Goal: Check status: Check status

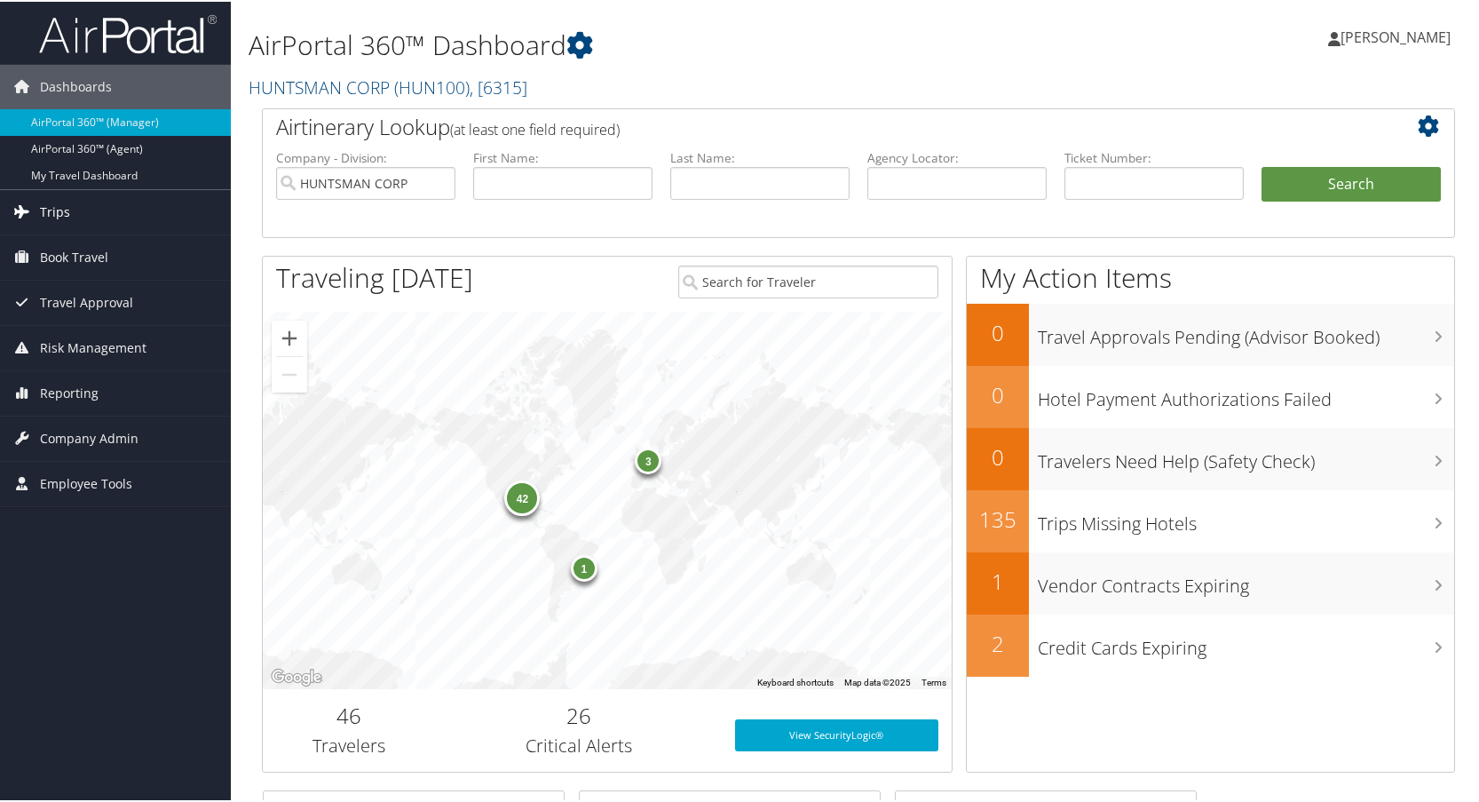
click at [69, 205] on link "Trips" at bounding box center [115, 210] width 231 height 44
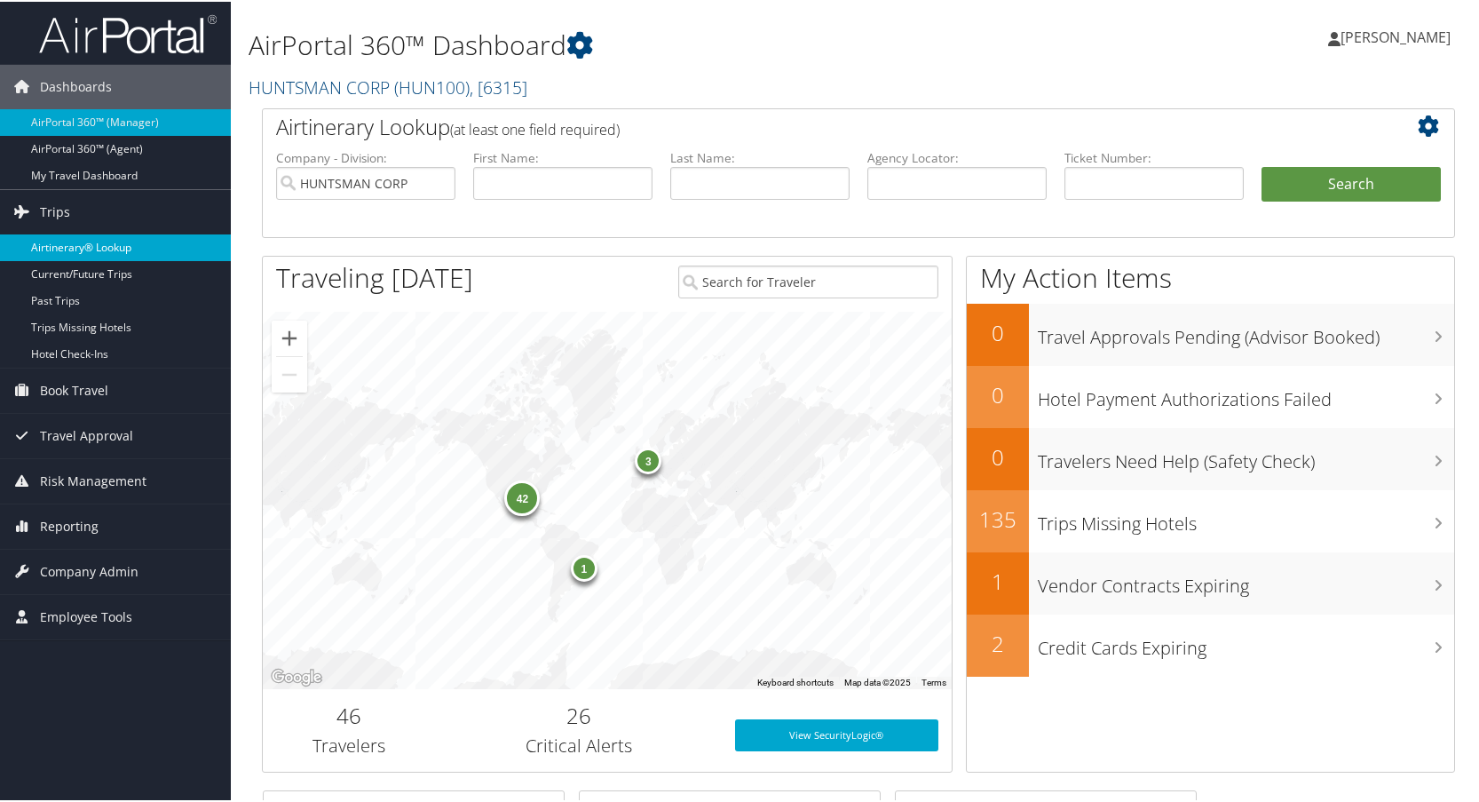
click at [75, 243] on link "Airtinerary® Lookup" at bounding box center [115, 246] width 231 height 27
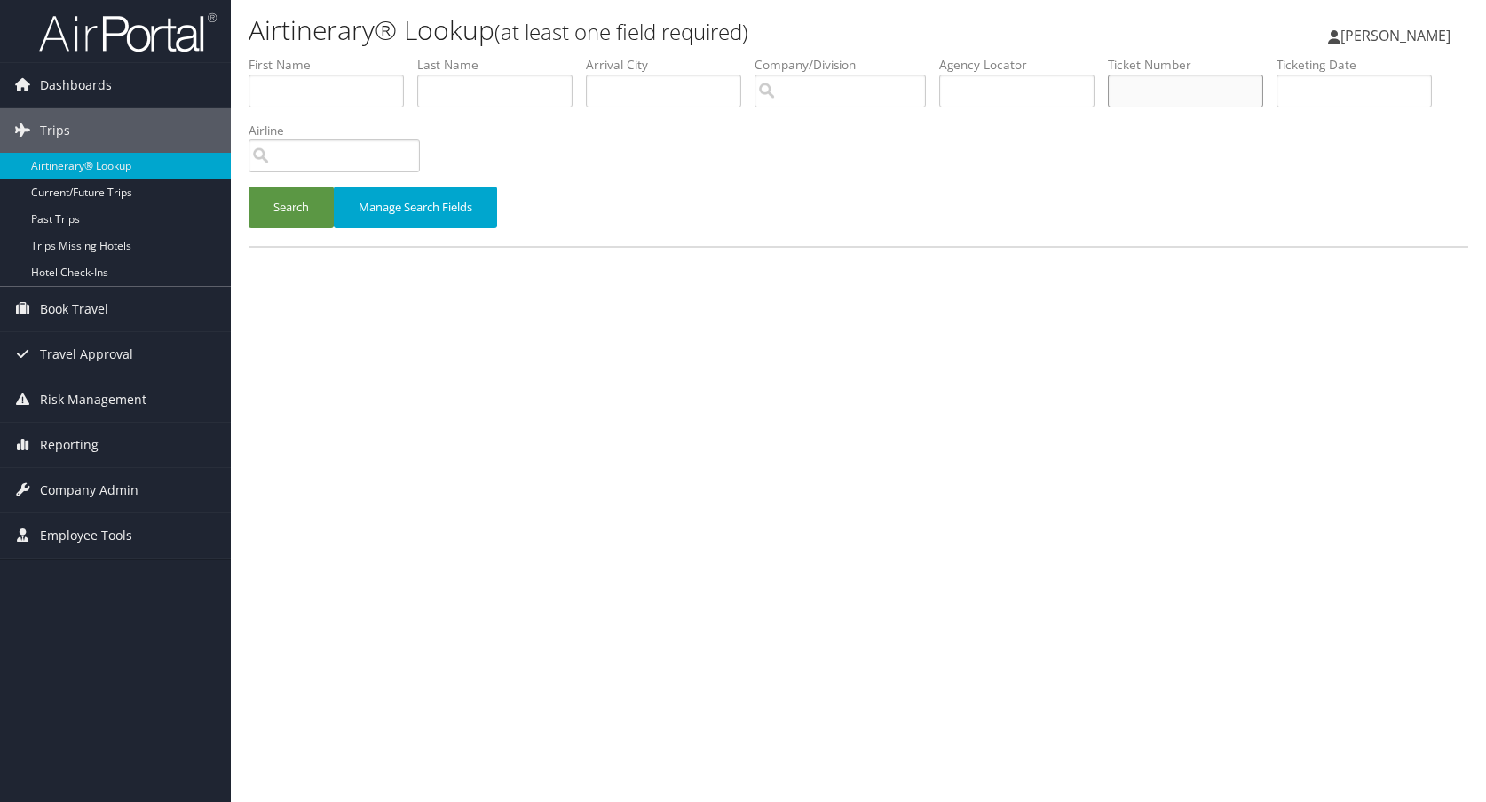
click at [1196, 91] on input "text" at bounding box center [1185, 91] width 155 height 33
type input "0167230264222"
click at [249, 186] on button "Search" at bounding box center [291, 207] width 85 height 42
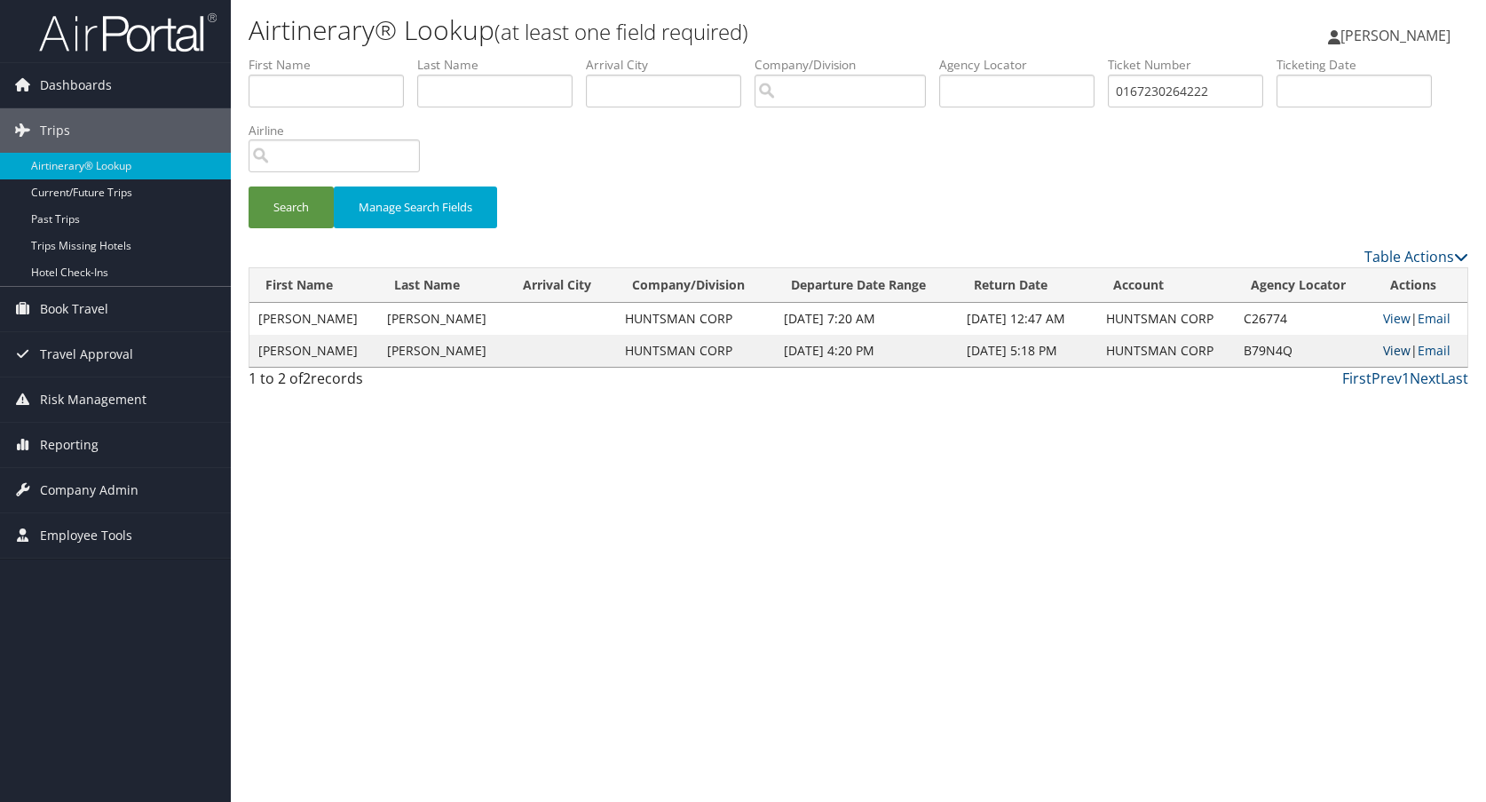
click at [1396, 347] on link "View" at bounding box center [1397, 350] width 28 height 17
click at [1392, 322] on link "View" at bounding box center [1397, 318] width 28 height 17
drag, startPoint x: 1131, startPoint y: 92, endPoint x: 1260, endPoint y: 95, distance: 128.7
click at [1260, 95] on input "0167230264222" at bounding box center [1185, 91] width 155 height 33
type input "0167307018966"
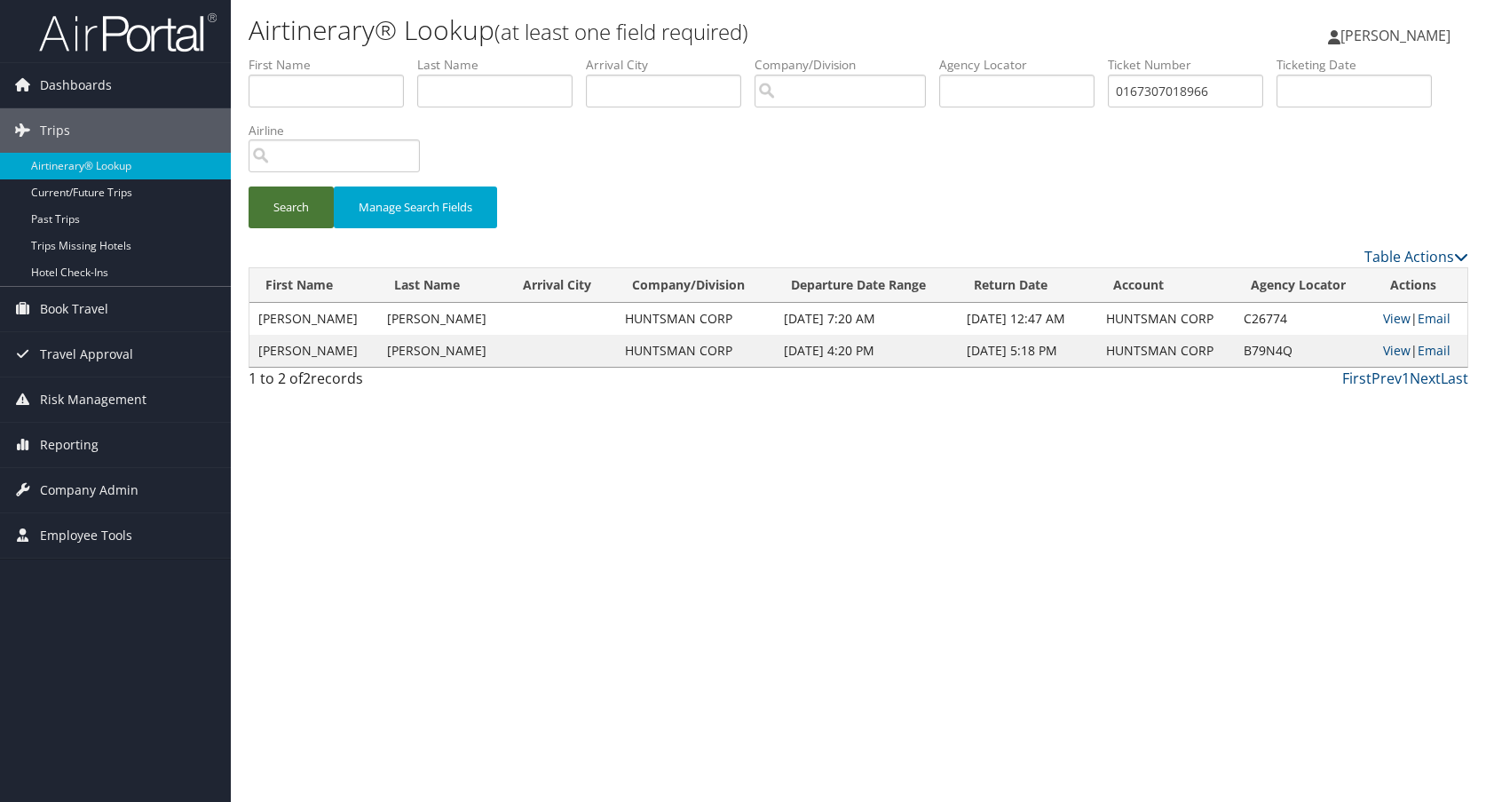
click at [296, 207] on button "Search" at bounding box center [291, 207] width 85 height 42
click at [1396, 316] on link "View" at bounding box center [1397, 318] width 28 height 17
click at [1384, 316] on link "View" at bounding box center [1397, 318] width 28 height 17
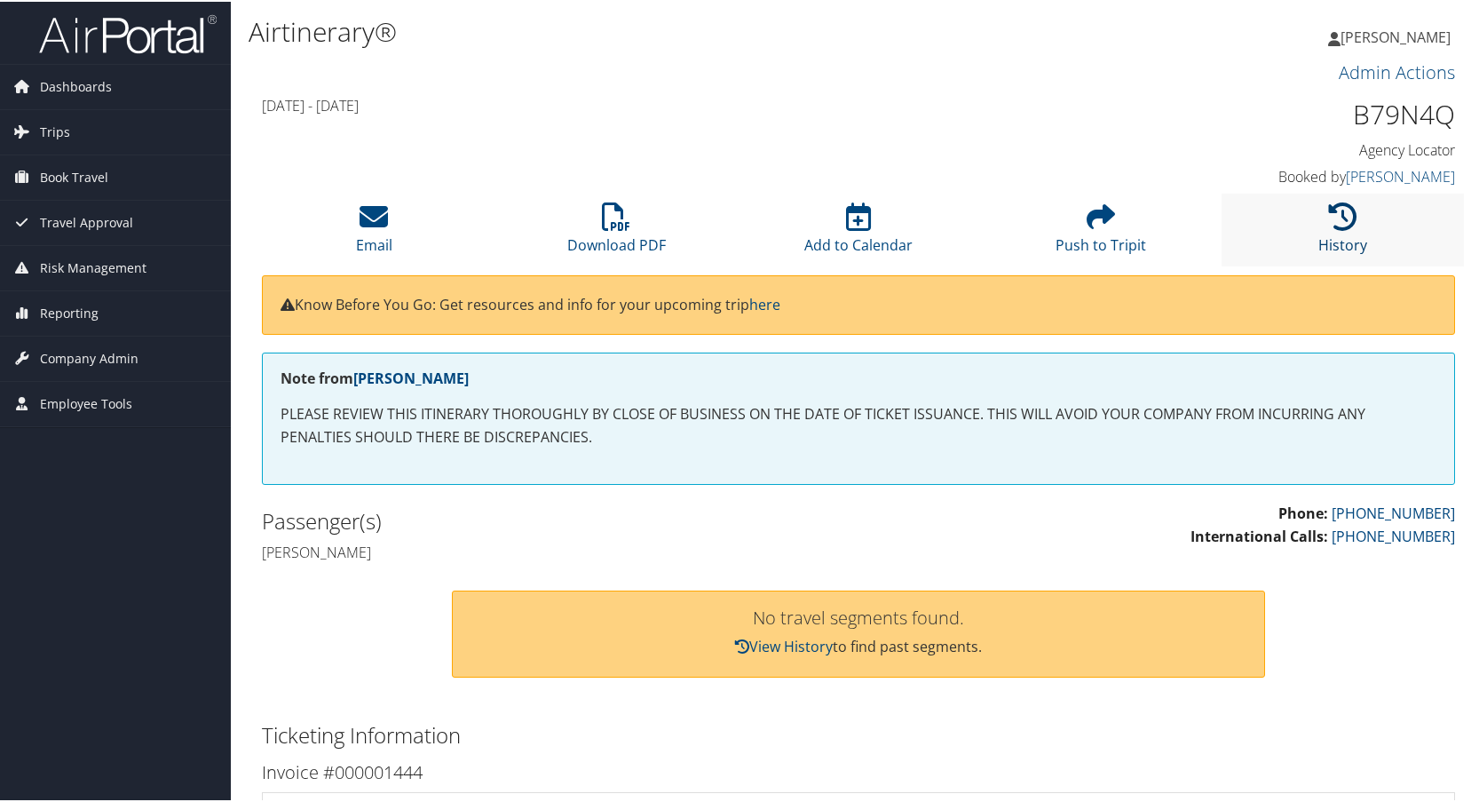
click at [1339, 221] on icon at bounding box center [1343, 215] width 28 height 28
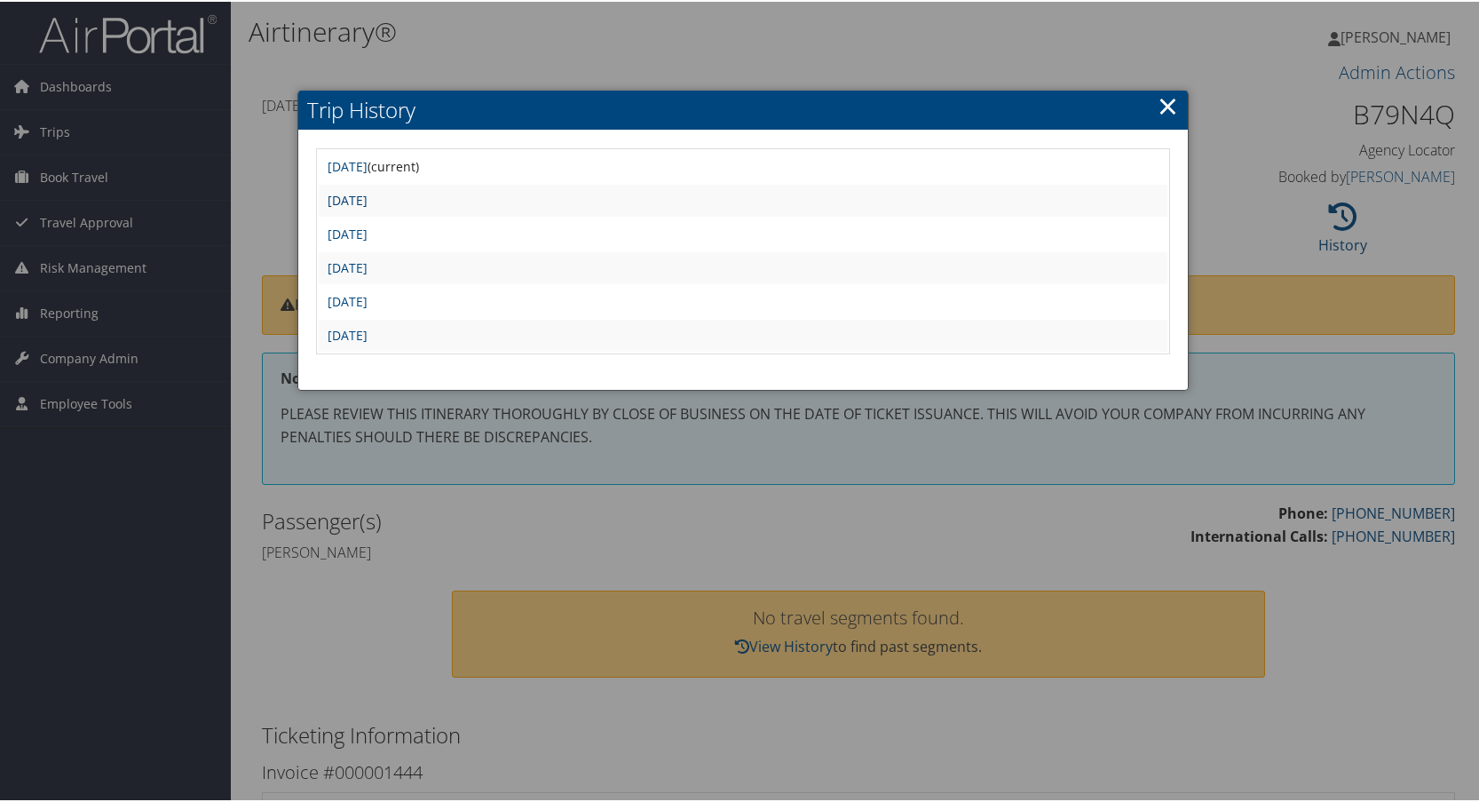
click at [367, 201] on link "[DATE]" at bounding box center [348, 198] width 40 height 17
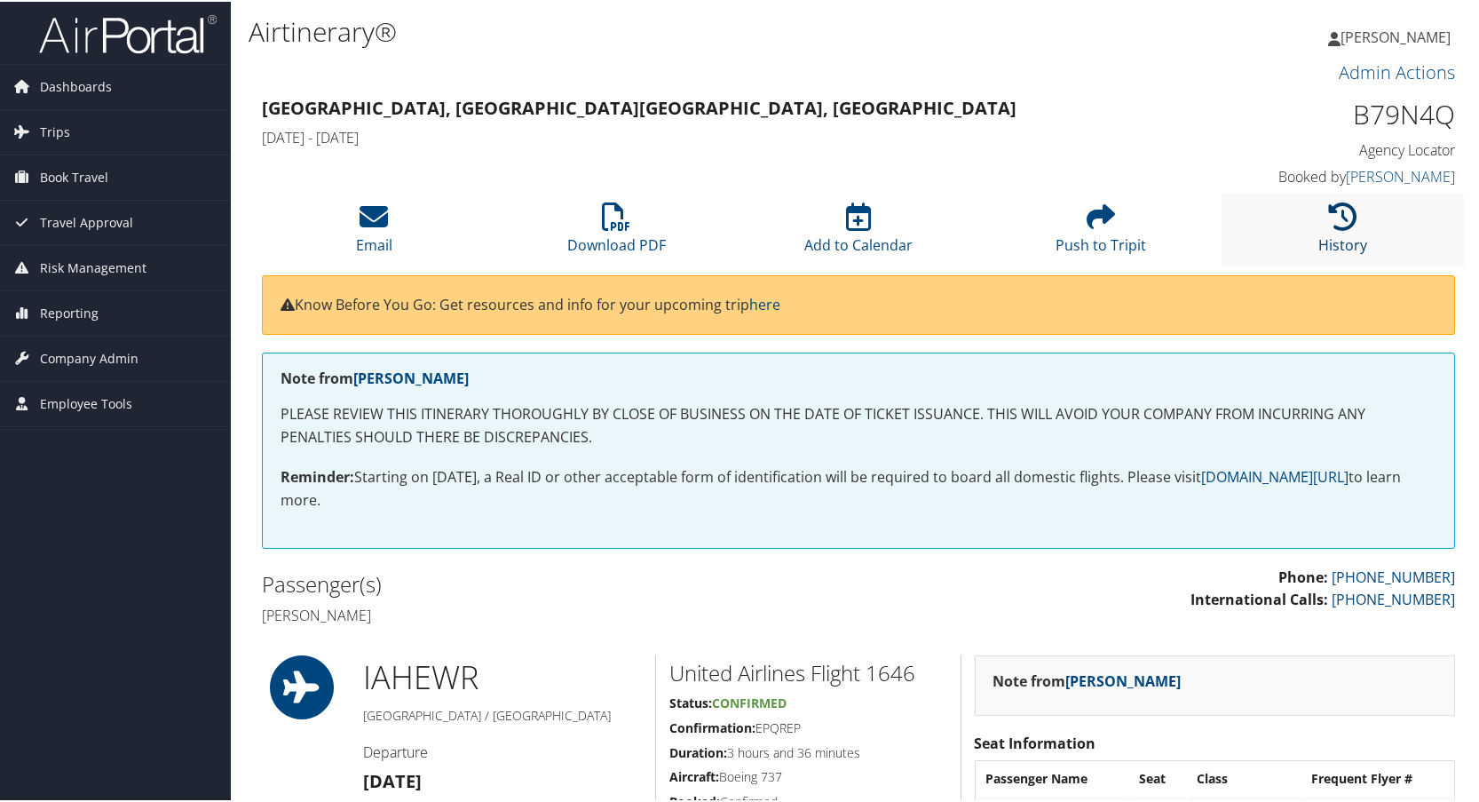
click at [1331, 217] on icon at bounding box center [1343, 215] width 28 height 28
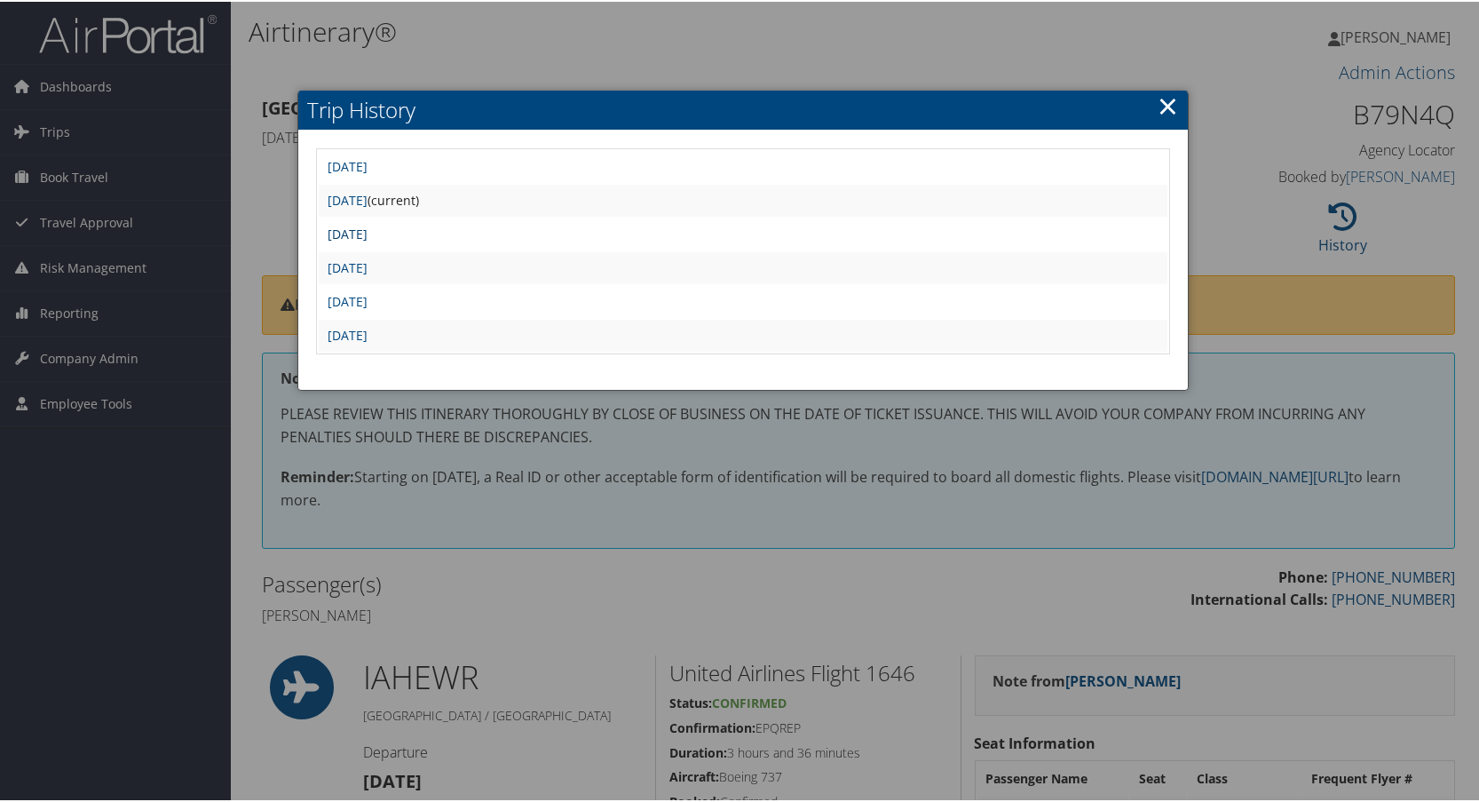
click at [367, 232] on link "[DATE]" at bounding box center [348, 232] width 40 height 17
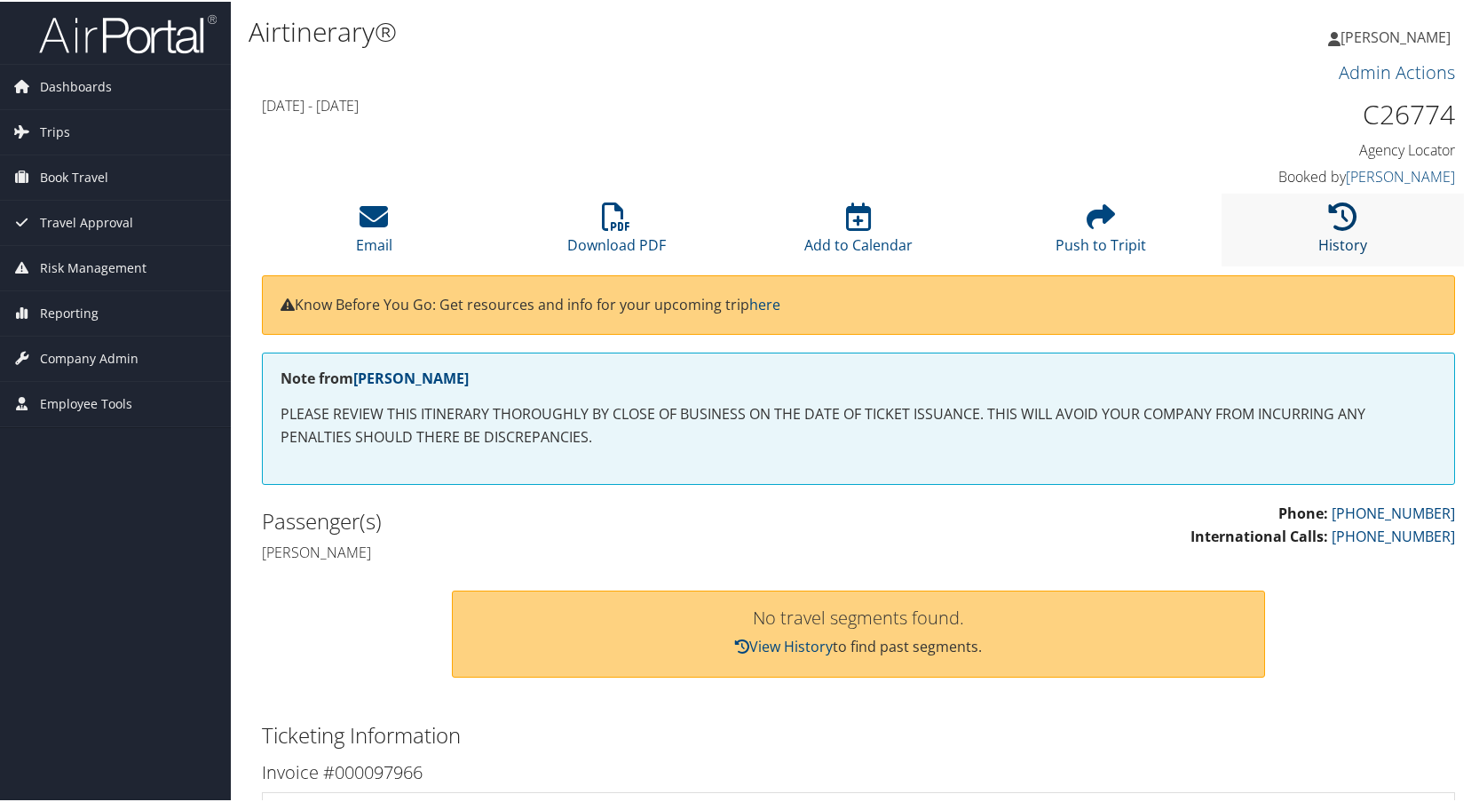
click at [1338, 205] on icon at bounding box center [1343, 215] width 28 height 28
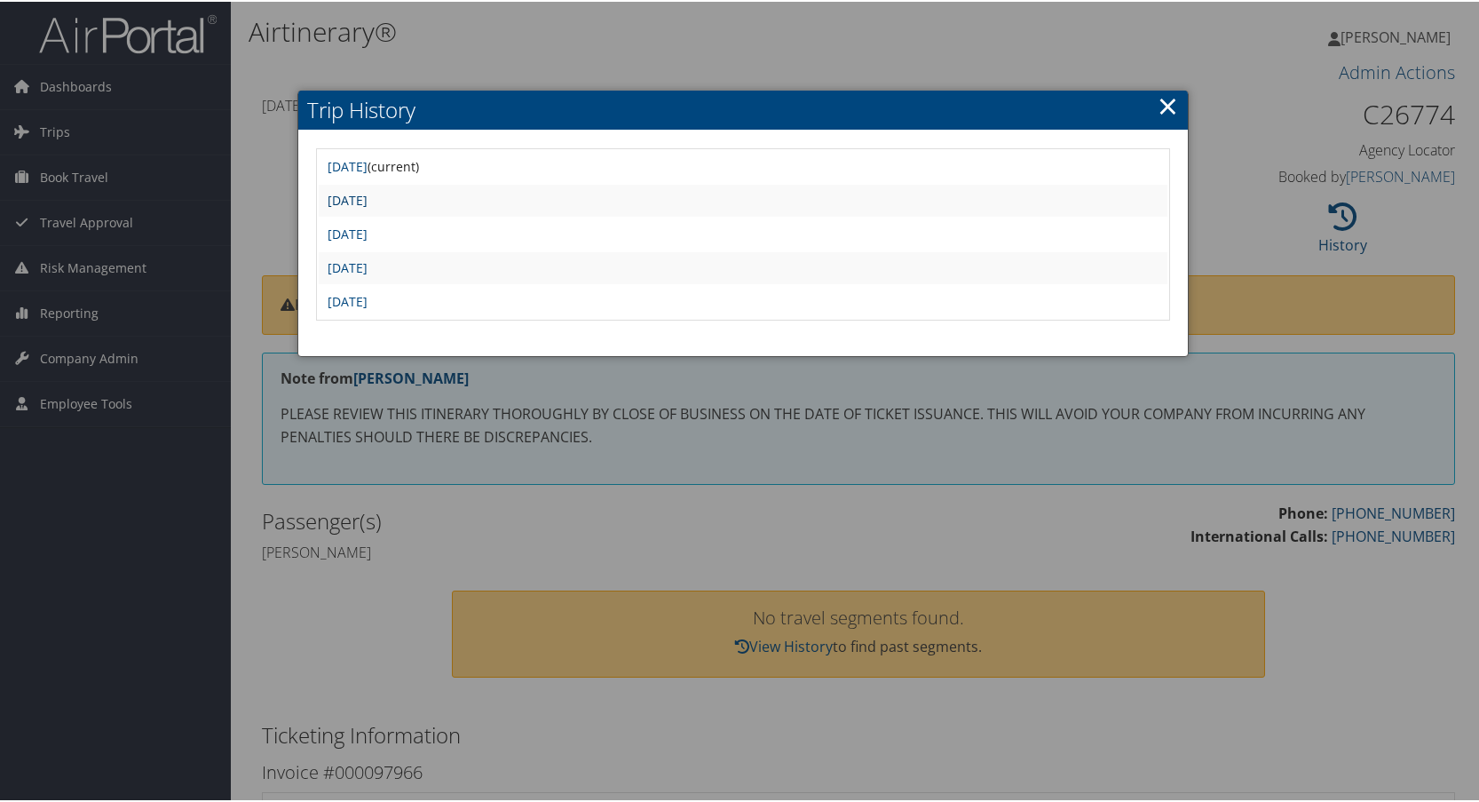
click at [367, 193] on link "Thu May 1 21:45:31 MDT 2025" at bounding box center [348, 198] width 40 height 17
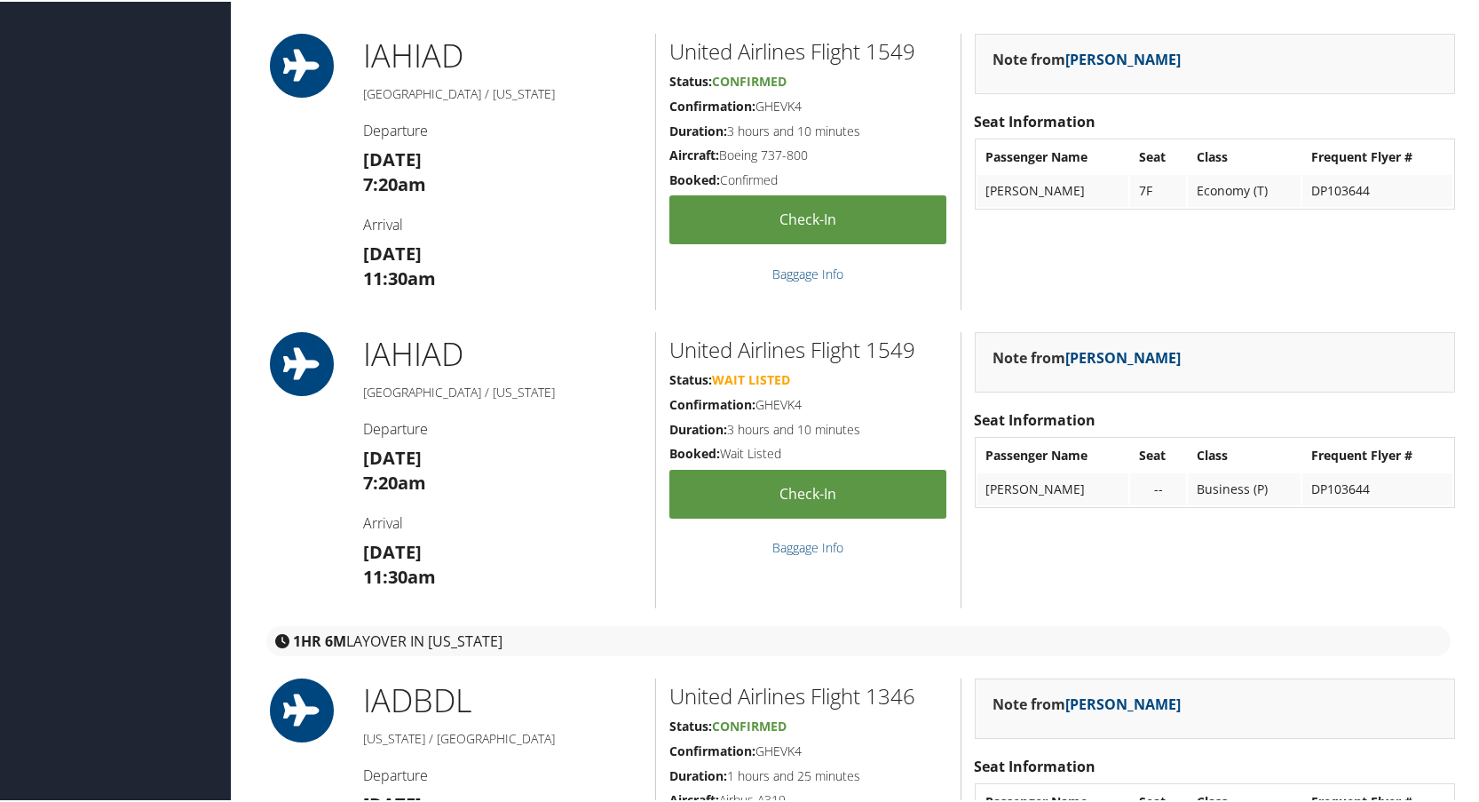
scroll to position [976, 0]
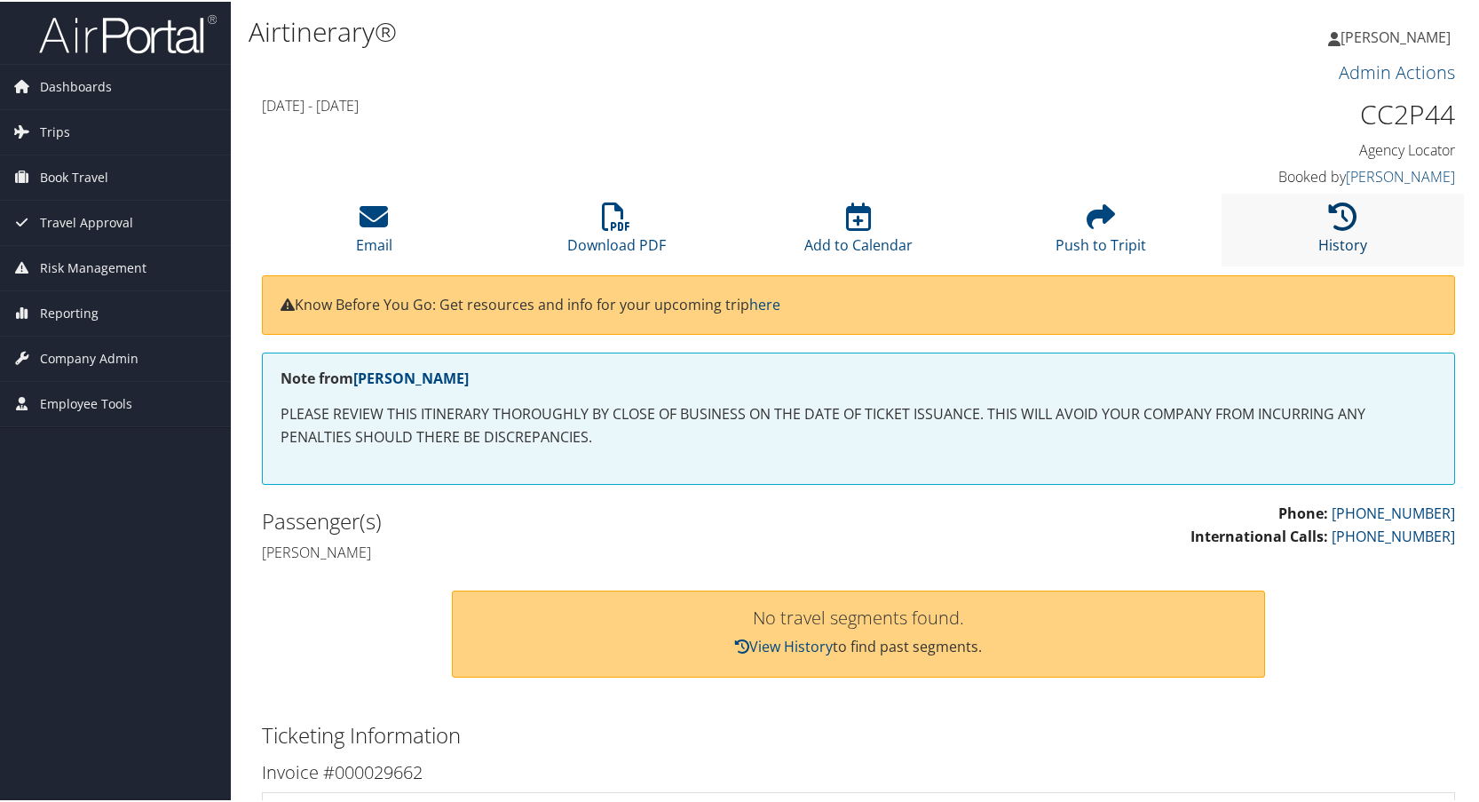
click at [1332, 217] on icon at bounding box center [1343, 215] width 28 height 28
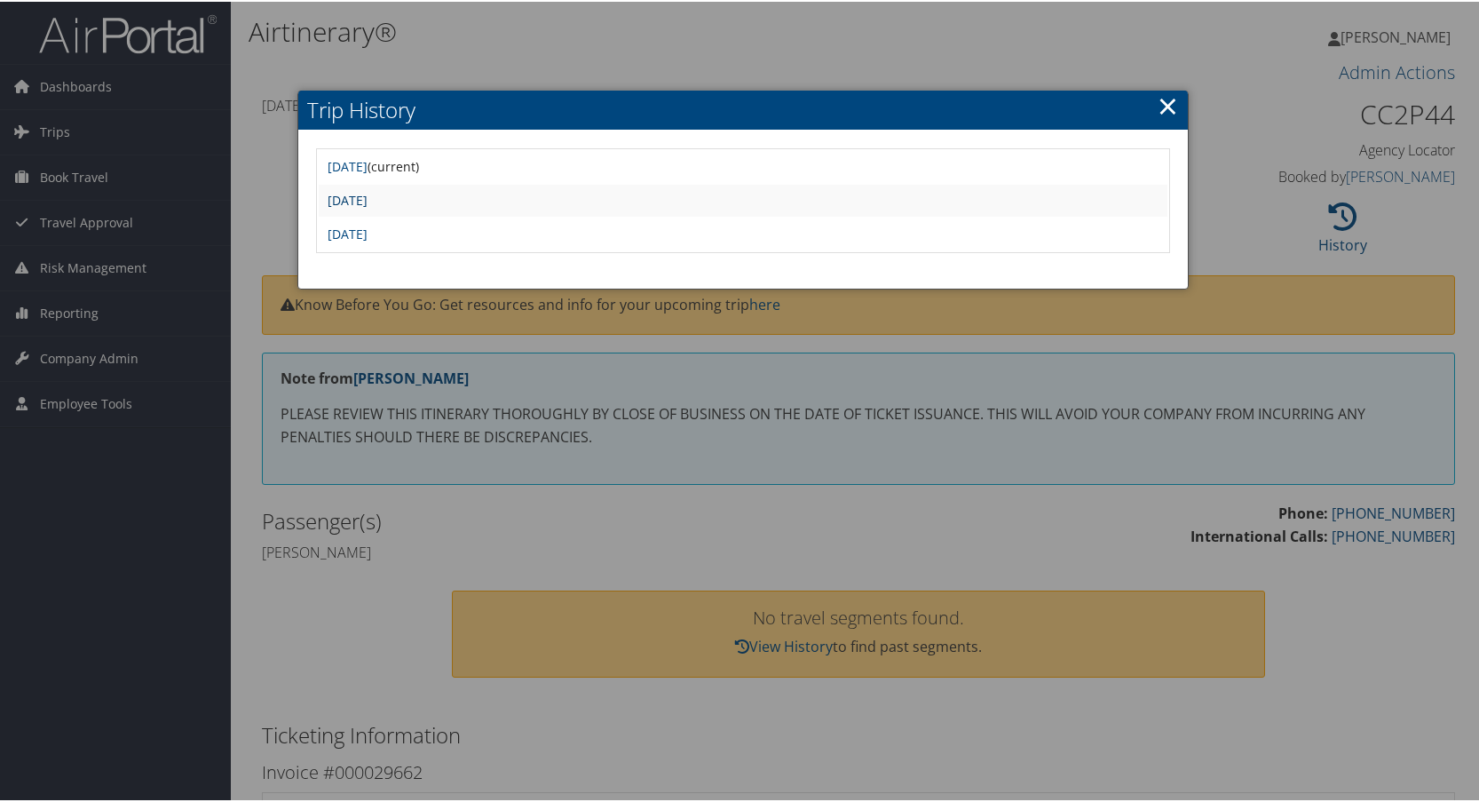
click at [367, 193] on link "Fri May 23 10:35:20 MDT 2025" at bounding box center [348, 198] width 40 height 17
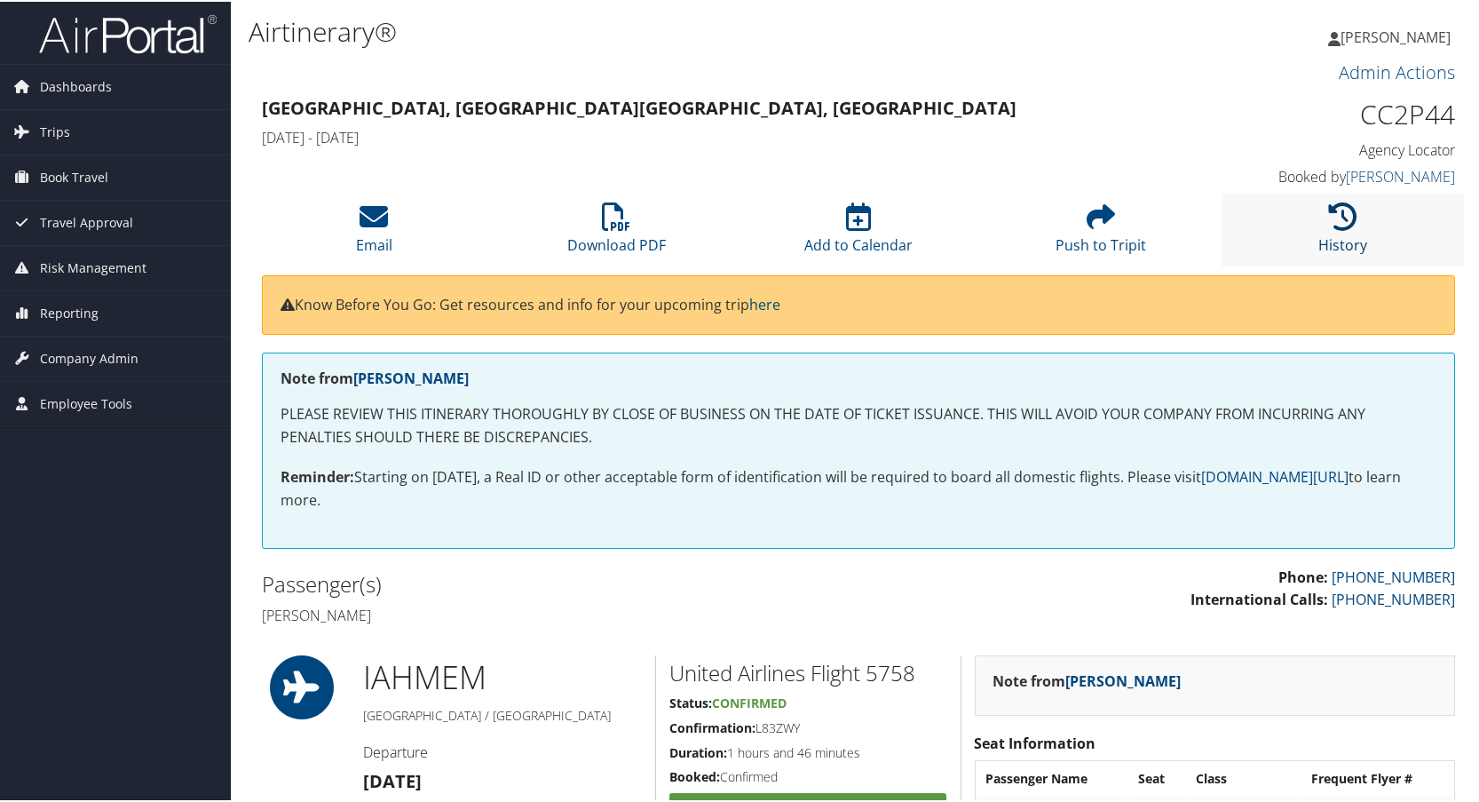
click at [1344, 208] on icon at bounding box center [1343, 215] width 28 height 28
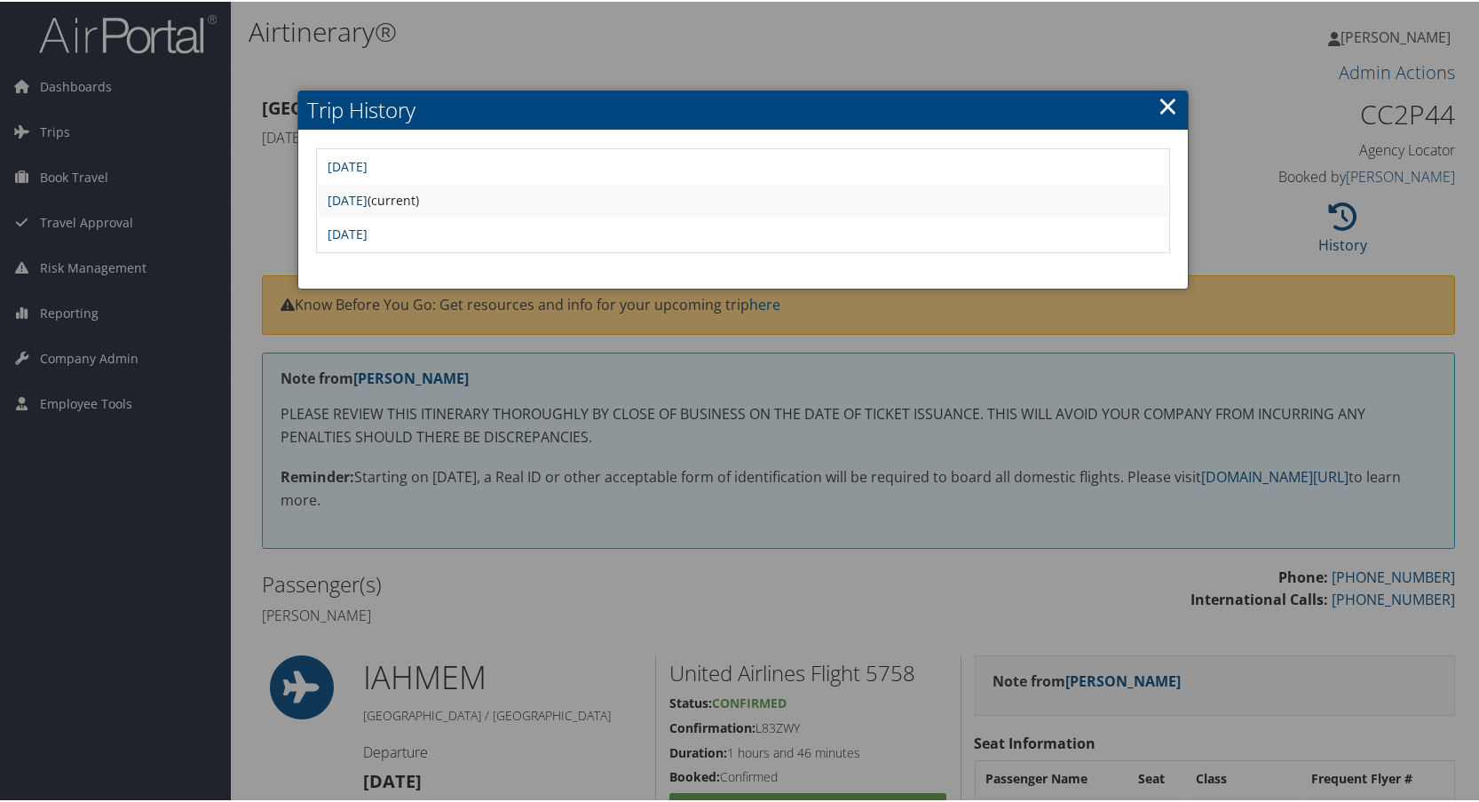
click at [1164, 100] on link "×" at bounding box center [1167, 104] width 20 height 36
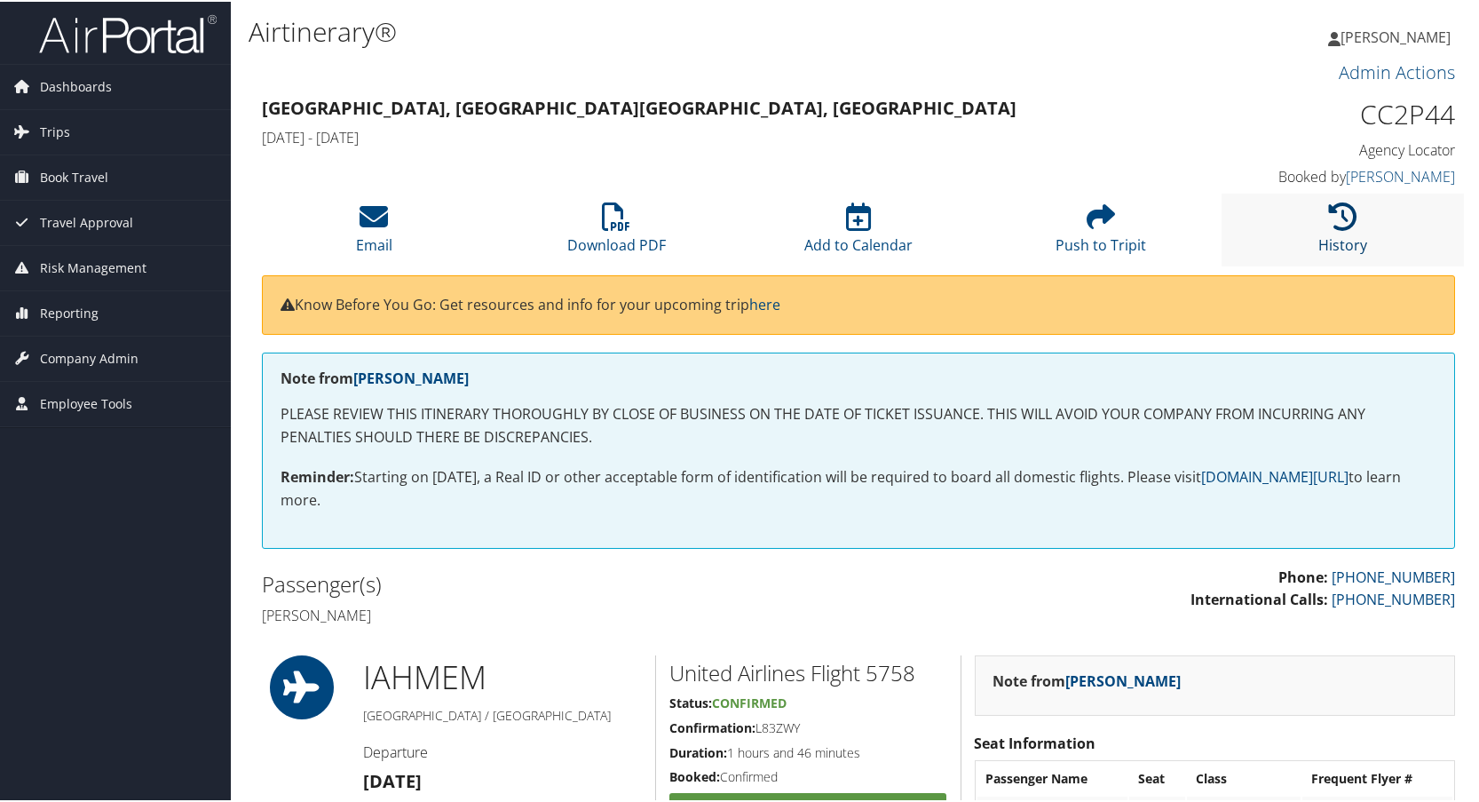
click at [1334, 217] on icon at bounding box center [1343, 215] width 28 height 28
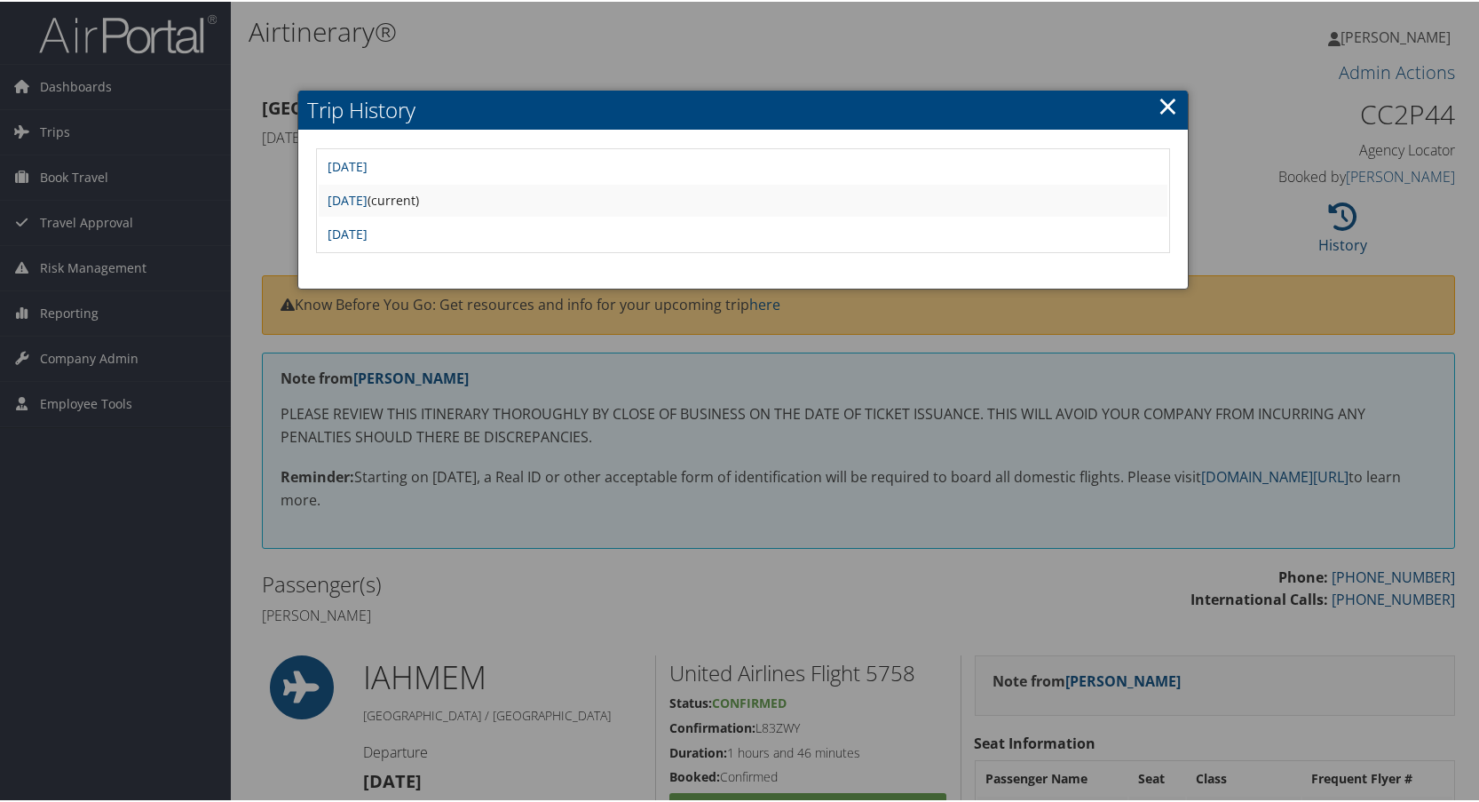
click at [1165, 107] on link "×" at bounding box center [1167, 104] width 20 height 36
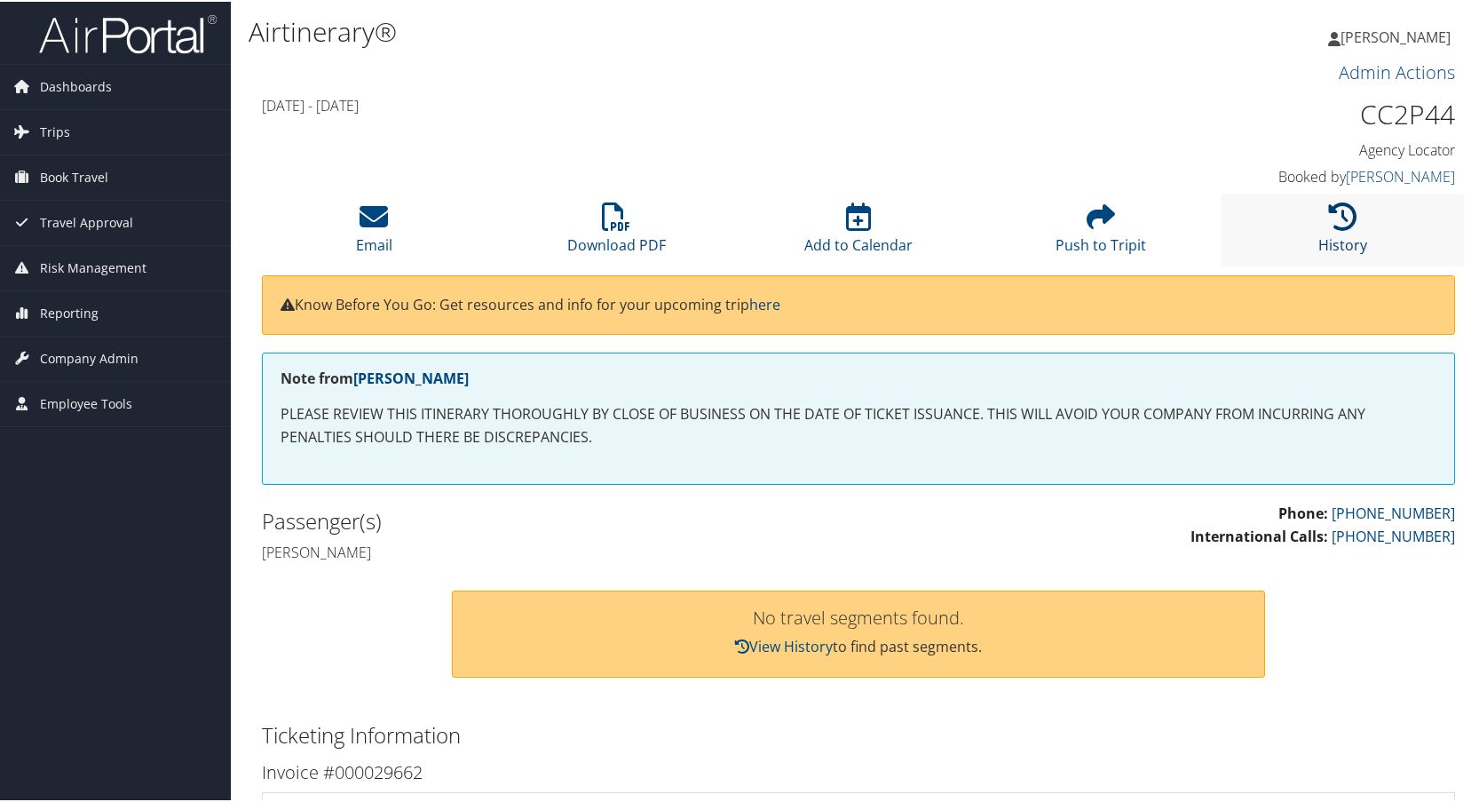
click at [1330, 219] on icon at bounding box center [1343, 215] width 28 height 28
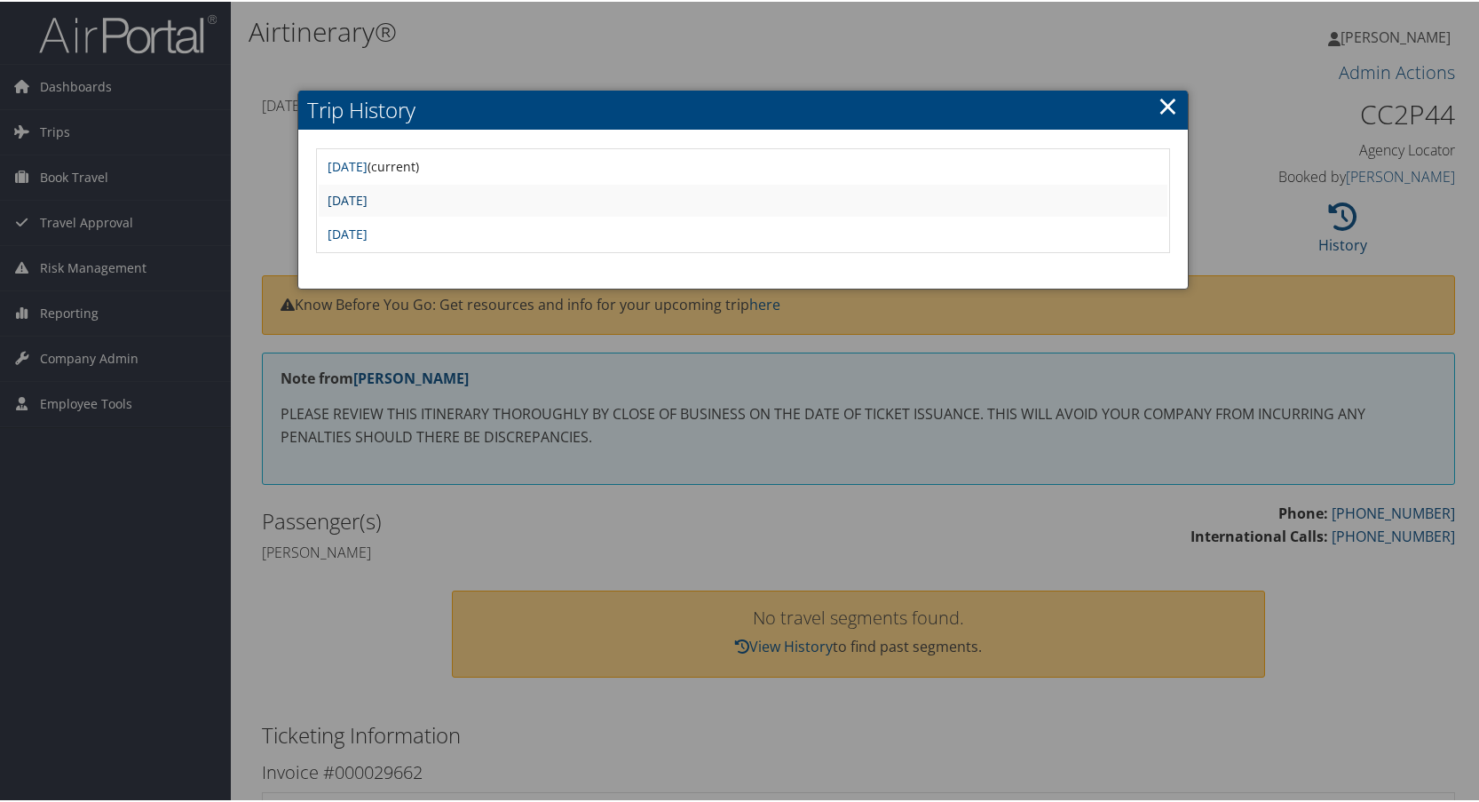
click at [367, 203] on link "Fri May 23 10:35:20 MDT 2025" at bounding box center [348, 198] width 40 height 17
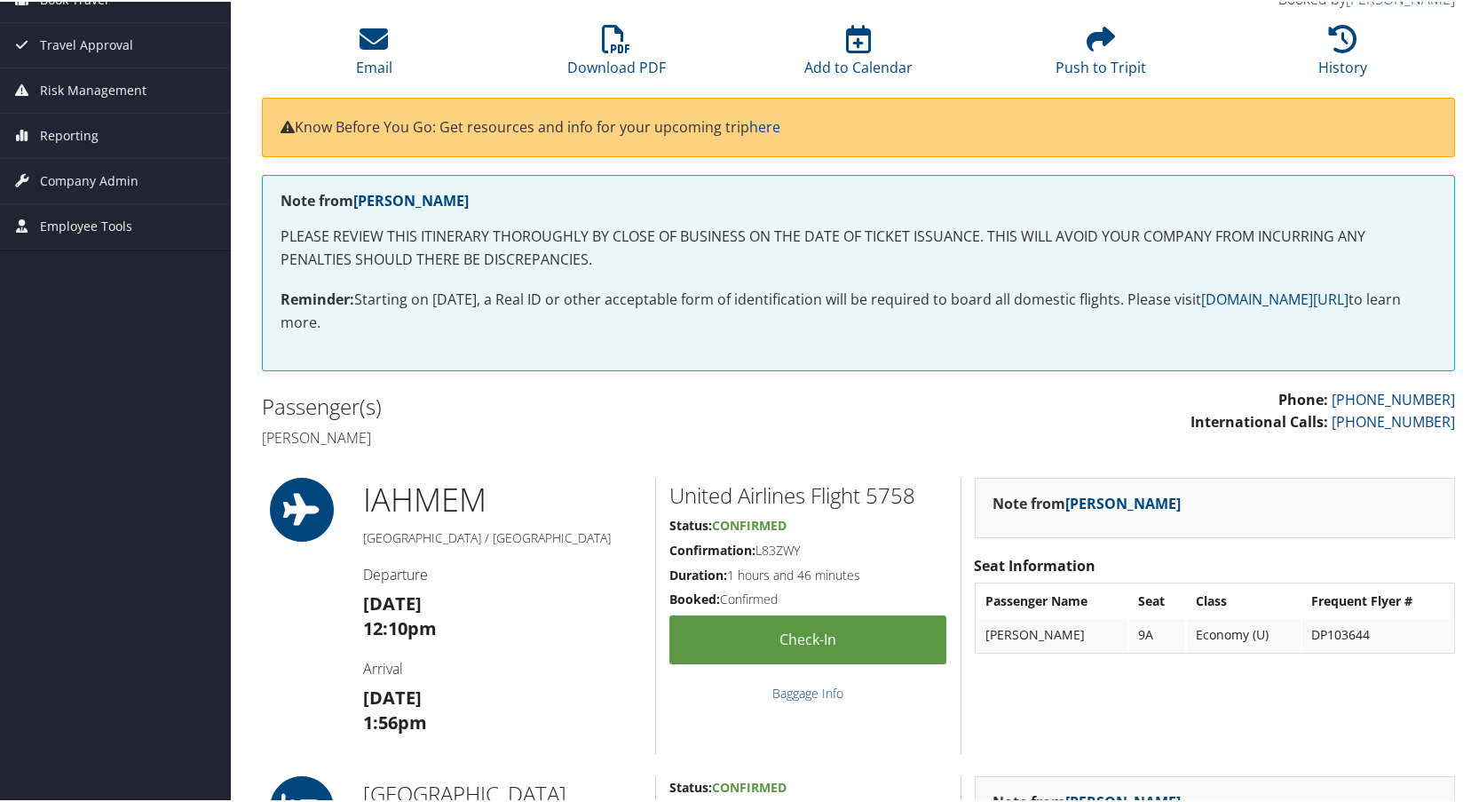
scroll to position [1065, 0]
